Goal: Transaction & Acquisition: Purchase product/service

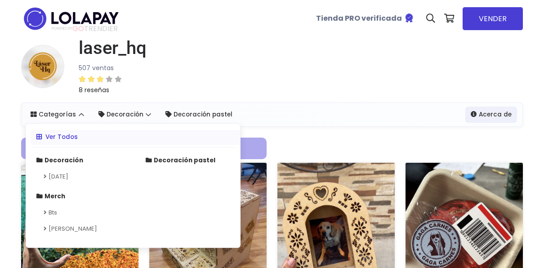
click at [302, 75] on div "laser_hq 507 ventas 8 reseñas" at bounding box center [272, 69] width 502 height 65
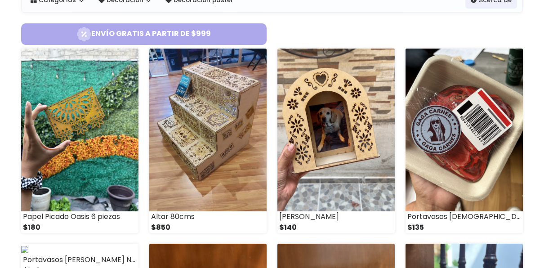
scroll to position [126, 0]
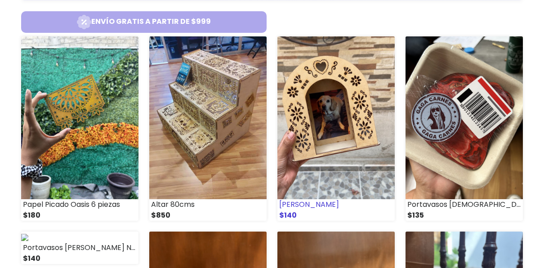
click at [307, 126] on img at bounding box center [335, 117] width 117 height 163
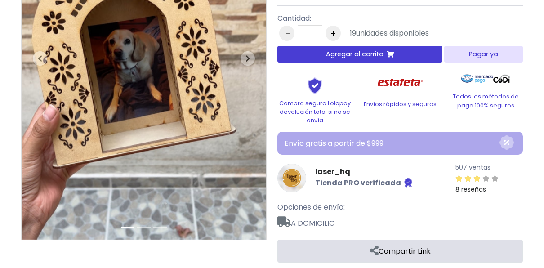
click at [412, 49] on button "Agregar al carrito" at bounding box center [359, 54] width 165 height 17
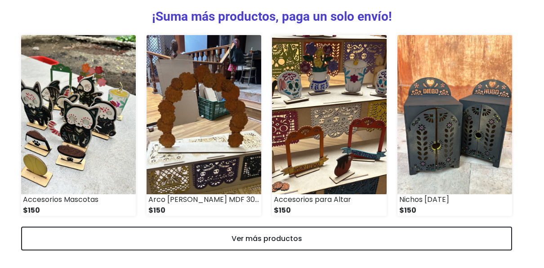
scroll to position [430, 0]
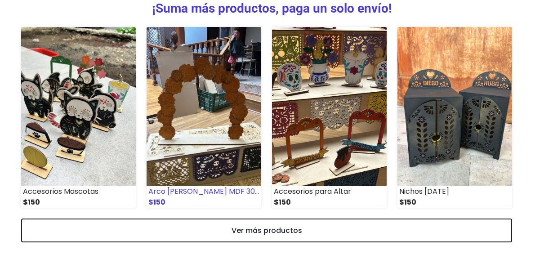
click at [250, 104] on img at bounding box center [204, 106] width 115 height 159
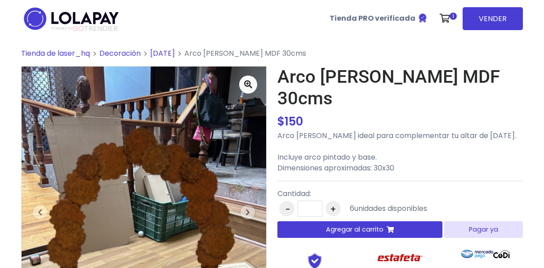
click at [314, 221] on button "Agregar al carrito" at bounding box center [359, 229] width 165 height 17
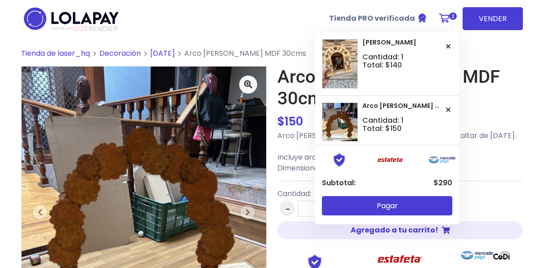
click at [447, 22] on icon at bounding box center [444, 18] width 10 height 9
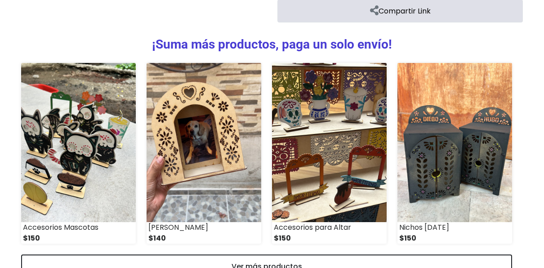
scroll to position [430, 0]
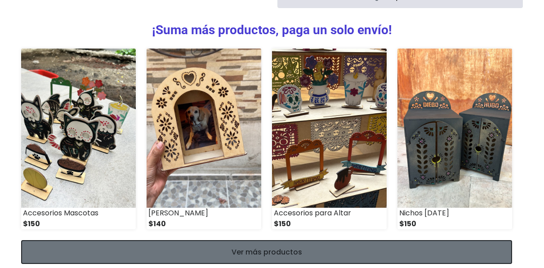
click at [389, 240] on link "Ver más productos" at bounding box center [266, 252] width 491 height 24
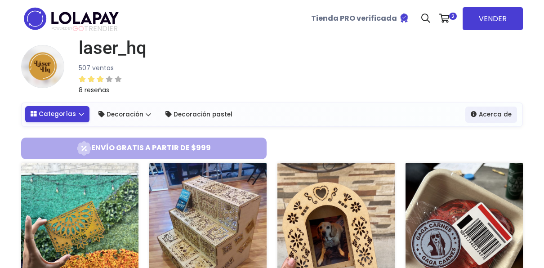
click at [76, 117] on link "Categorías" at bounding box center [57, 114] width 64 height 16
